Goal: Task Accomplishment & Management: Use online tool/utility

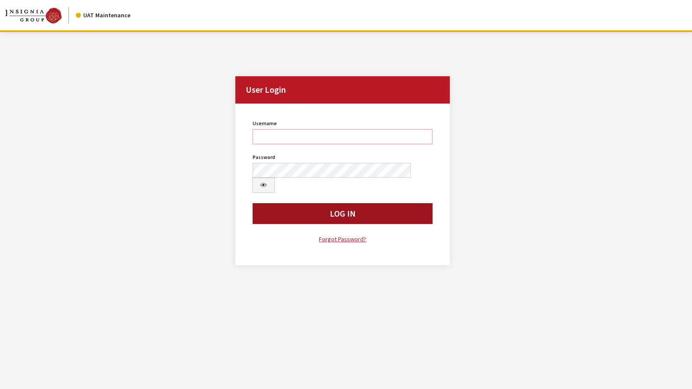
type input "jkrause"
click at [335, 203] on button "Log In" at bounding box center [342, 213] width 180 height 21
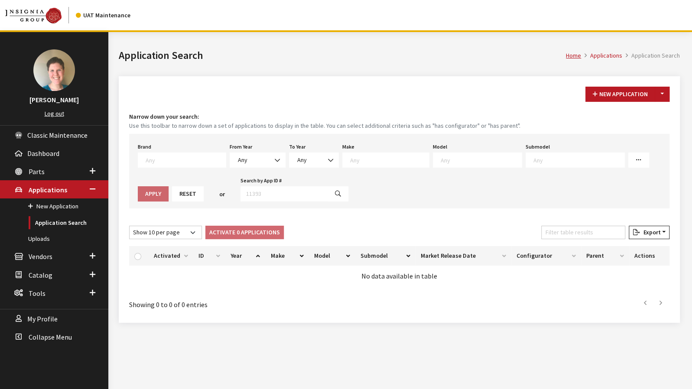
scroll to position [0, 0]
click at [165, 163] on span at bounding box center [182, 159] width 88 height 15
select select "3"
select select
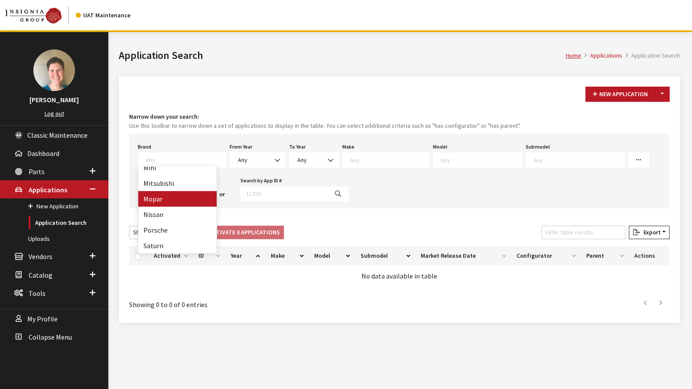
select select
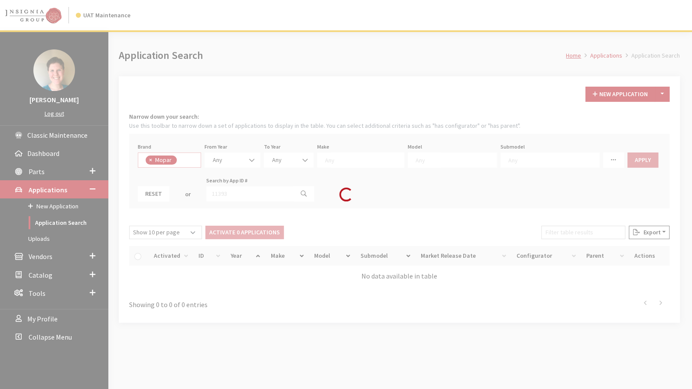
scroll to position [181, 0]
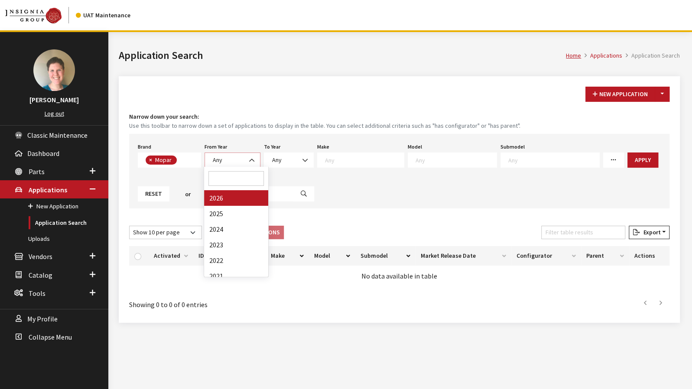
click at [249, 156] on b at bounding box center [249, 156] width 0 height 0
select select "2025"
select select
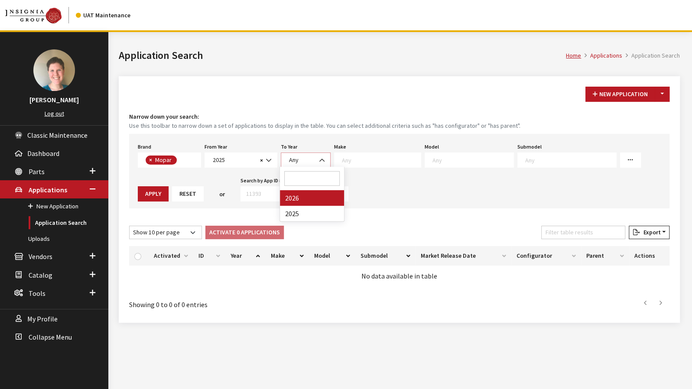
click at [299, 162] on span "Any" at bounding box center [305, 159] width 39 height 9
select select "2025"
select select
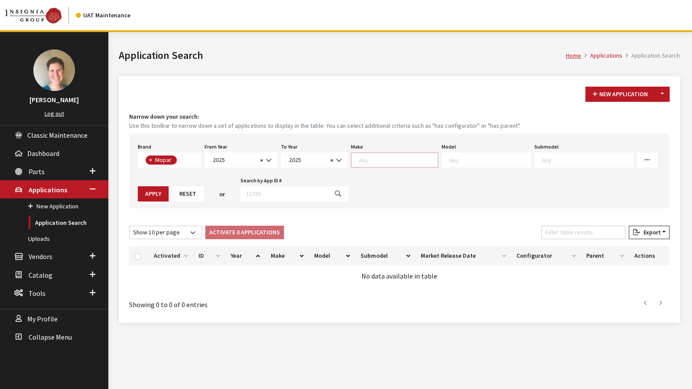
click at [395, 161] on textarea "Search" at bounding box center [398, 160] width 79 height 8
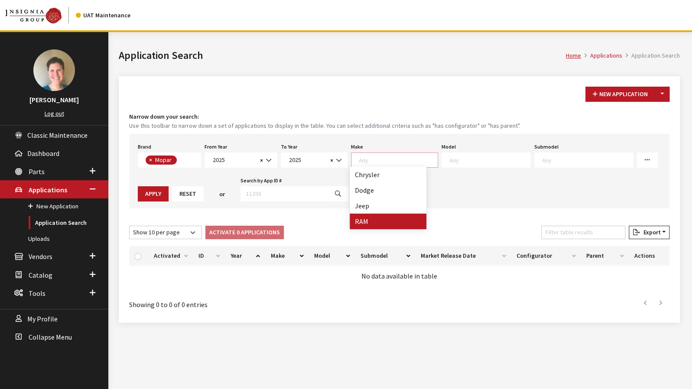
select select "34"
select select
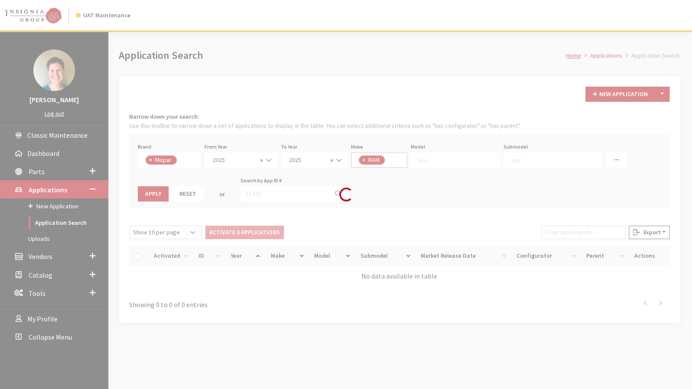
scroll to position [8, 0]
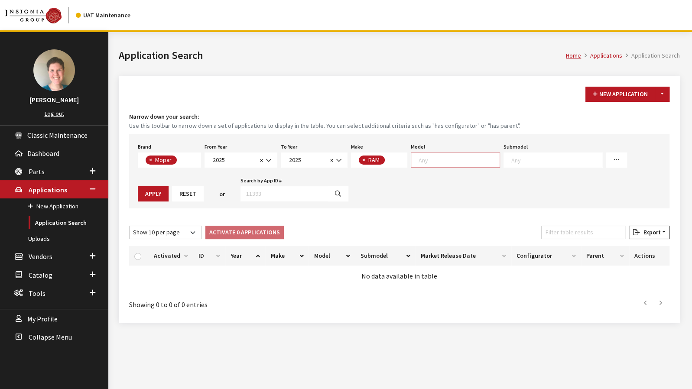
click at [462, 156] on textarea "Search" at bounding box center [458, 160] width 81 height 8
select select "1085"
select select
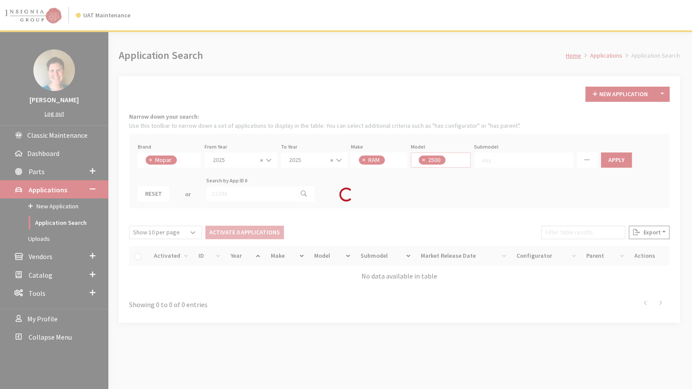
scroll to position [0, 0]
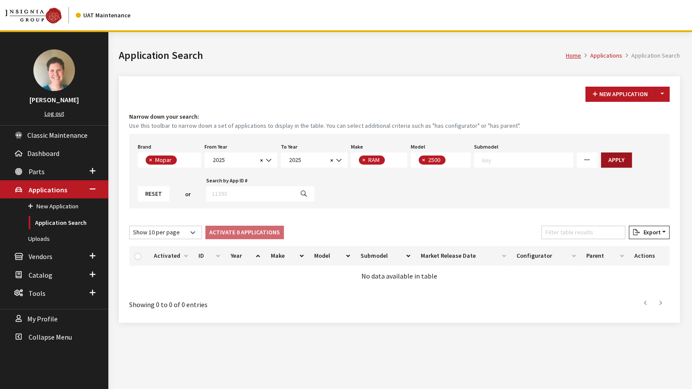
click at [601, 162] on button "Apply" at bounding box center [616, 159] width 31 height 15
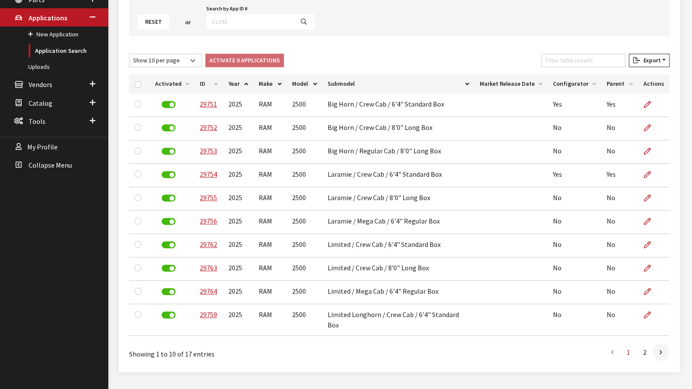
scroll to position [173, 0]
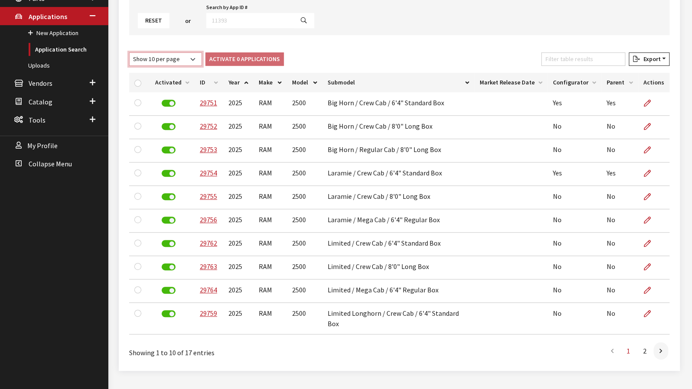
click at [154, 59] on select "Show 10 per page Show 25 per page Show 50 per page Show 100 per page Show 1000 …" at bounding box center [165, 58] width 73 height 13
select select "25"
click at [129, 52] on select "Show 10 per page Show 25 per page Show 50 per page Show 100 per page Show 1000 …" at bounding box center [165, 58] width 73 height 13
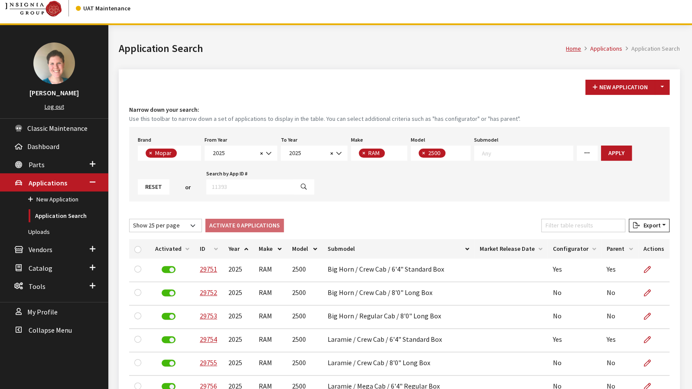
scroll to position [0, 0]
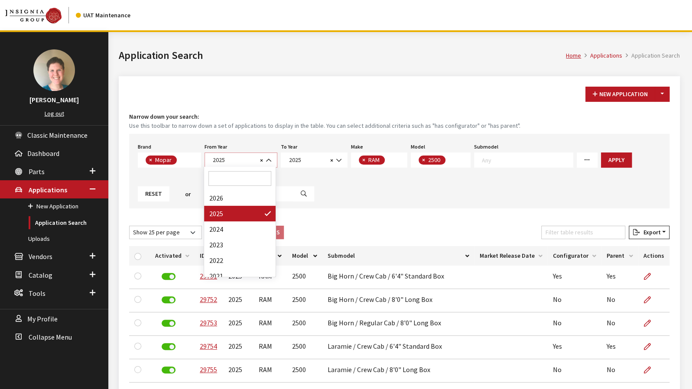
click at [254, 160] on span "2025" at bounding box center [233, 159] width 47 height 9
select select "2024"
select select
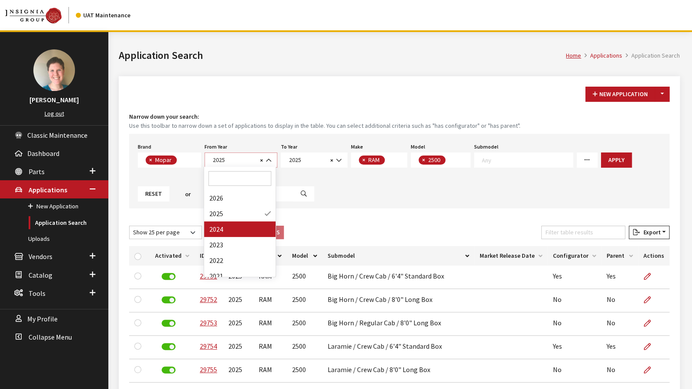
select select
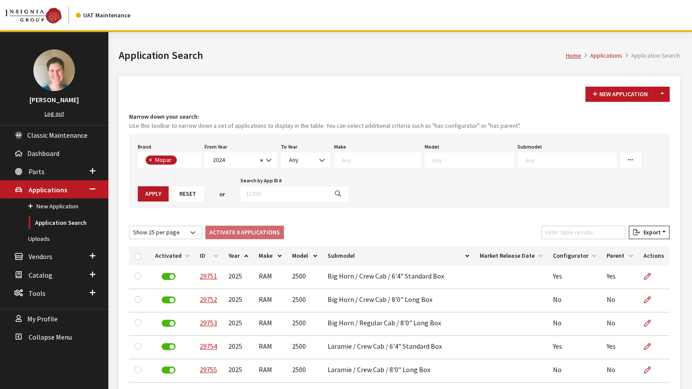
scroll to position [16, 0]
click at [302, 160] on span "Any" at bounding box center [305, 159] width 39 height 9
select select "2025"
select select
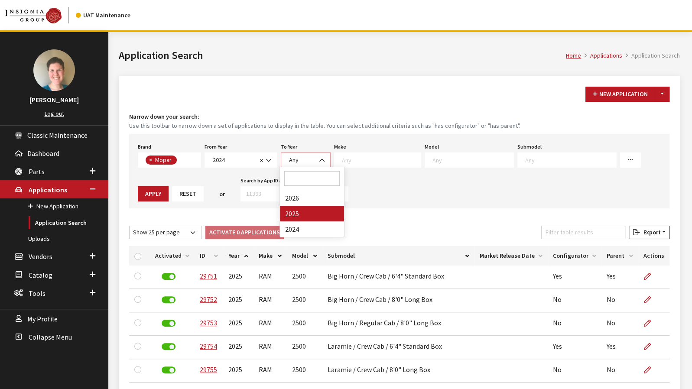
select select
click at [381, 160] on textarea "Search" at bounding box center [398, 160] width 79 height 8
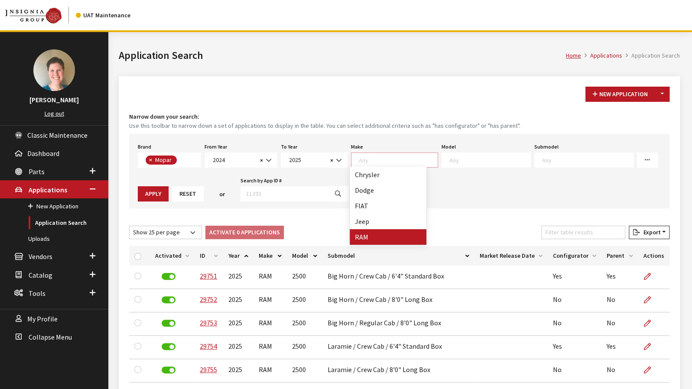
select select "34"
select select
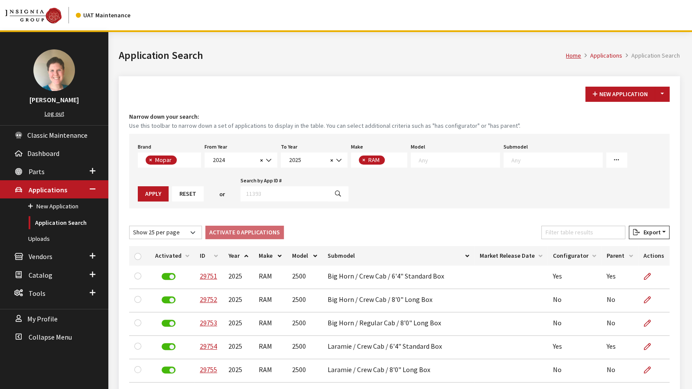
click at [446, 158] on textarea "Search" at bounding box center [458, 160] width 81 height 8
select select "1085"
select select
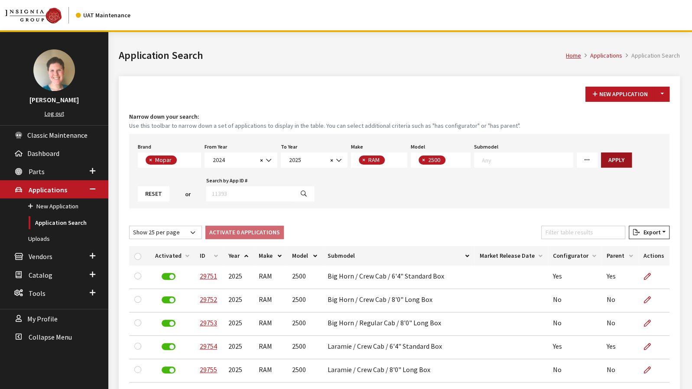
click at [603, 163] on button "Apply" at bounding box center [616, 159] width 31 height 15
click at [149, 232] on select "Show 10 per page Show 25 per page Show 50 per page Show 100 per page Show 1000 …" at bounding box center [165, 232] width 73 height 13
select select "50"
click at [129, 226] on select "Show 10 per page Show 25 per page Show 50 per page Show 100 per page Show 1000 …" at bounding box center [165, 232] width 73 height 13
click at [443, 201] on div "Brand Any Acura Alfa Romeo Audi Bentley BMW DoubleTake [PERSON_NAME] Honda Hyun…" at bounding box center [399, 171] width 540 height 74
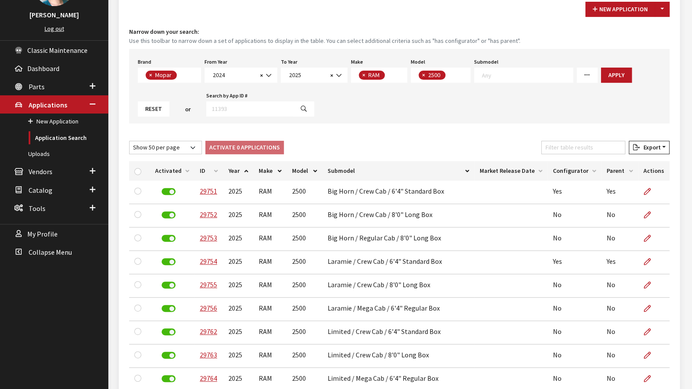
scroll to position [87, 0]
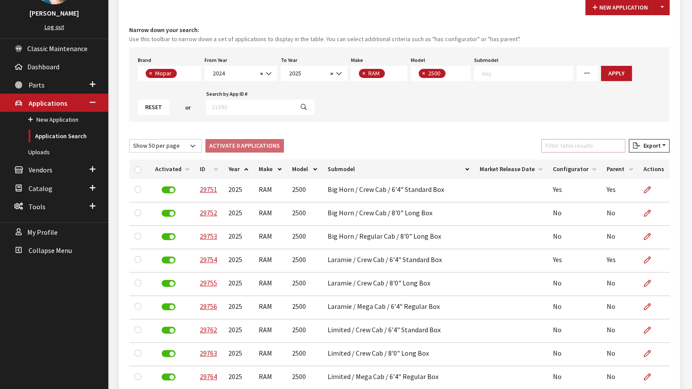
click at [569, 148] on input "Filter table results" at bounding box center [583, 145] width 84 height 13
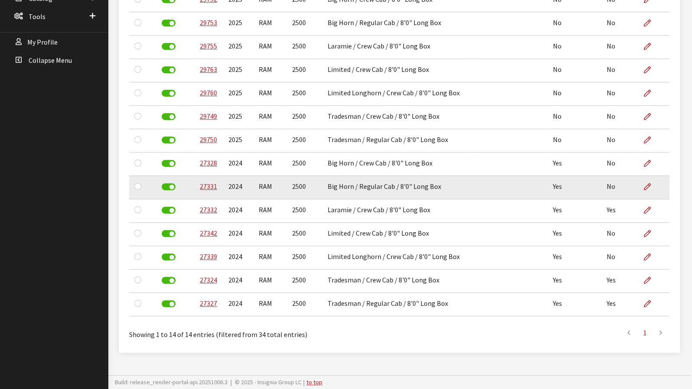
scroll to position [234, 0]
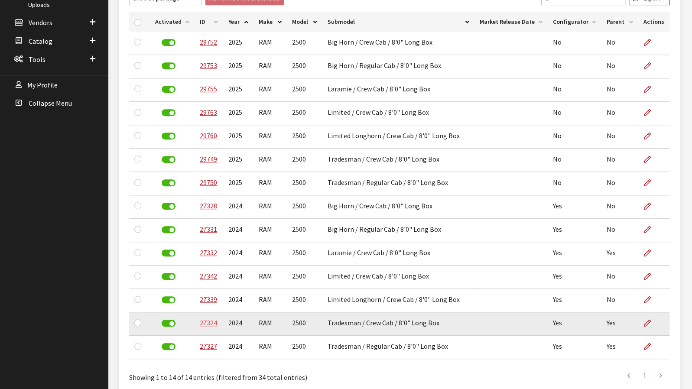
type input "8'"
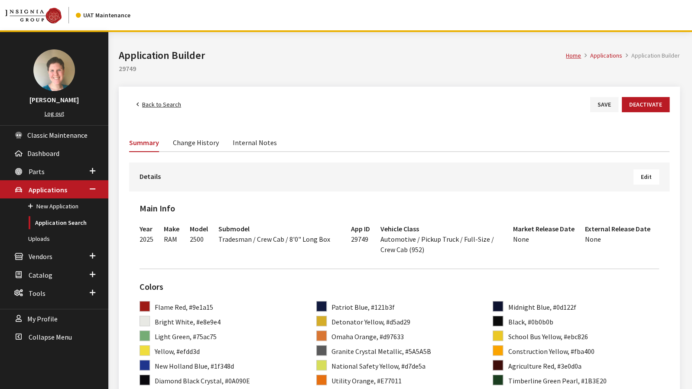
click at [649, 178] on span "Edit" at bounding box center [645, 177] width 11 height 8
